Goal: Use online tool/utility: Utilize a website feature to perform a specific function

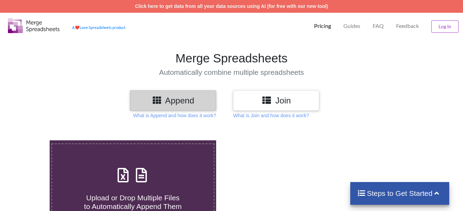
click at [173, 102] on h3 "Append" at bounding box center [173, 100] width 76 height 10
click at [155, 187] on h4 "Upload or Drop Multiple Files to Automatically Append Them" at bounding box center [133, 198] width 162 height 26
click at [31, 140] on input "Upload or Drop Multiple Files to Automatically Append Them" at bounding box center [31, 140] width 0 height 0
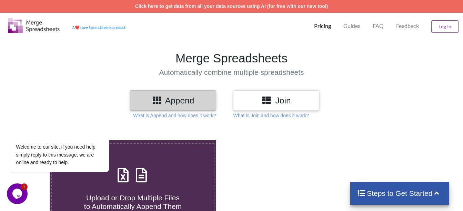
type input "C:\fakepath\Double Entry Example Solutions Updated [DATE] - Copy.xlsx"
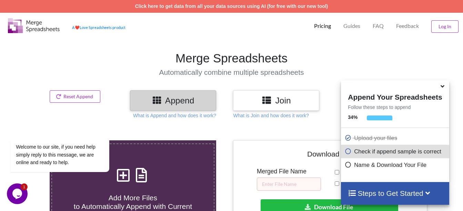
scroll to position [268, 0]
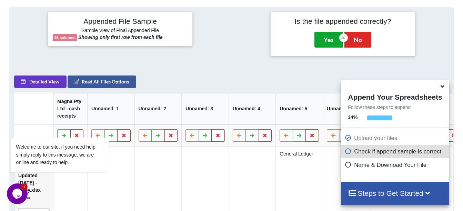
click at [328, 34] on button "Yes" at bounding box center [328, 40] width 29 height 16
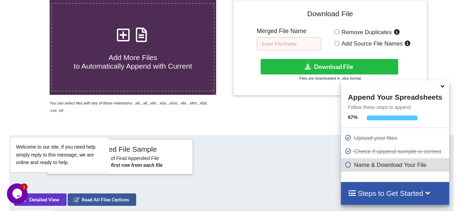
click at [296, 46] on input "text" at bounding box center [289, 43] width 64 height 13
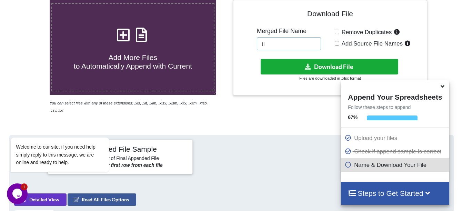
type input "jj"
click at [291, 64] on button "Download File" at bounding box center [328, 67] width 137 height 16
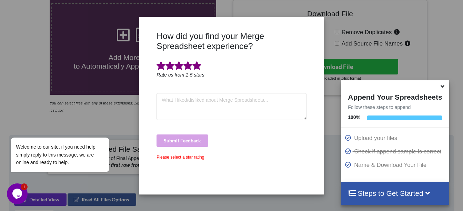
click at [199, 64] on span at bounding box center [196, 66] width 9 height 10
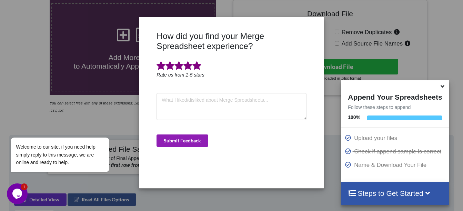
click at [200, 141] on button "Submit Feedback" at bounding box center [182, 140] width 52 height 12
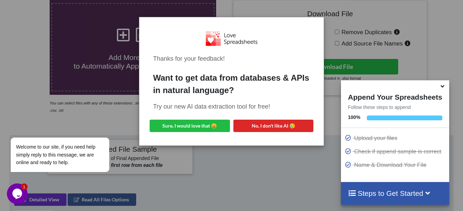
click at [442, 40] on div "Thanks for your feedback! Want to get data from databases & APIs in natural lan…" at bounding box center [231, 105] width 463 height 211
click at [271, 125] on button "No, I don't like AI 😥" at bounding box center [273, 126] width 80 height 12
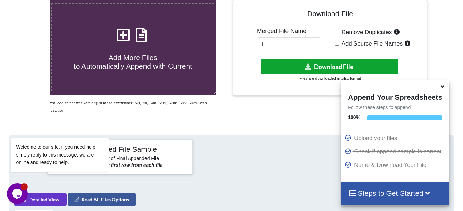
click at [279, 69] on button "Download File" at bounding box center [328, 67] width 137 height 16
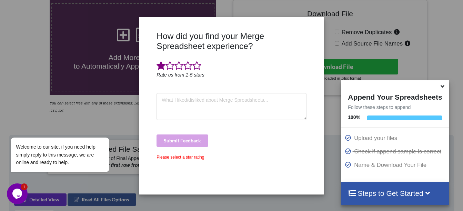
click at [161, 68] on span at bounding box center [160, 66] width 9 height 10
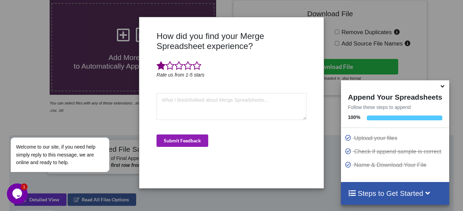
click at [193, 138] on button "Submit Feedback" at bounding box center [182, 140] width 52 height 12
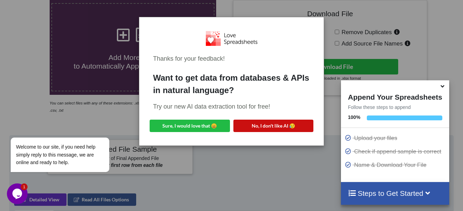
click at [262, 129] on button "No, I don't like AI 😥" at bounding box center [273, 126] width 80 height 12
